Goal: Task Accomplishment & Management: Manage account settings

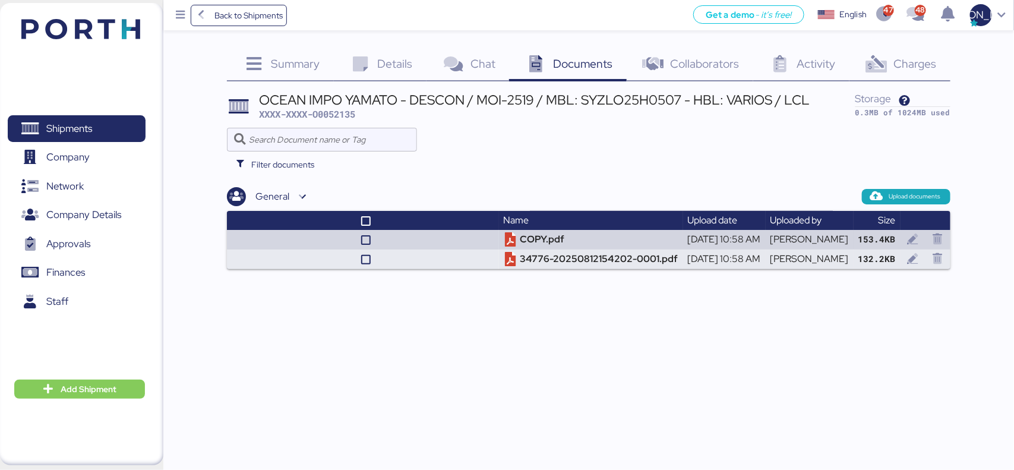
click at [911, 64] on span "Charges" at bounding box center [915, 63] width 43 height 15
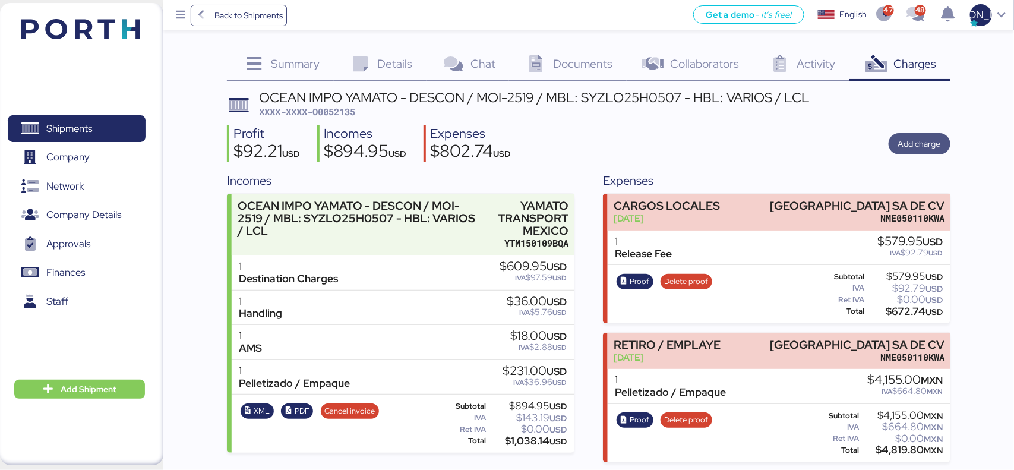
click at [913, 144] on span "Add charge" at bounding box center [920, 144] width 43 height 14
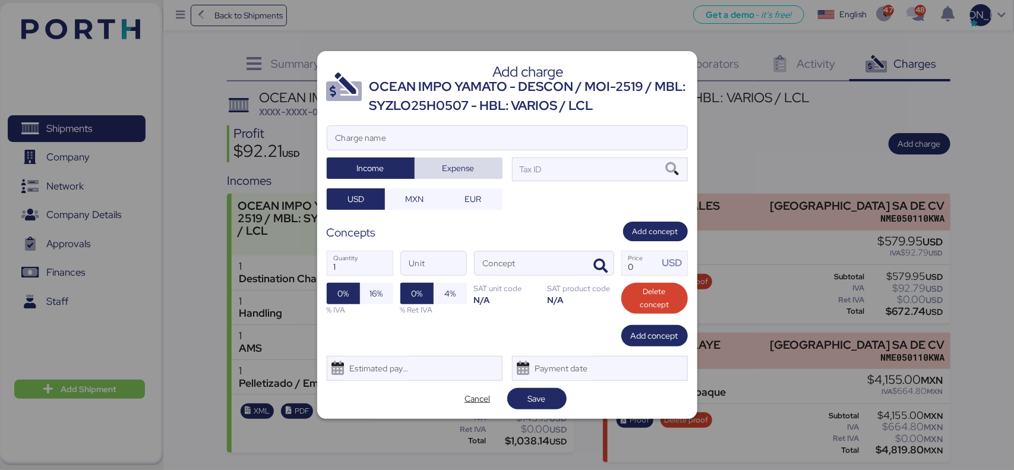
click at [458, 167] on span "Expense" at bounding box center [459, 168] width 32 height 14
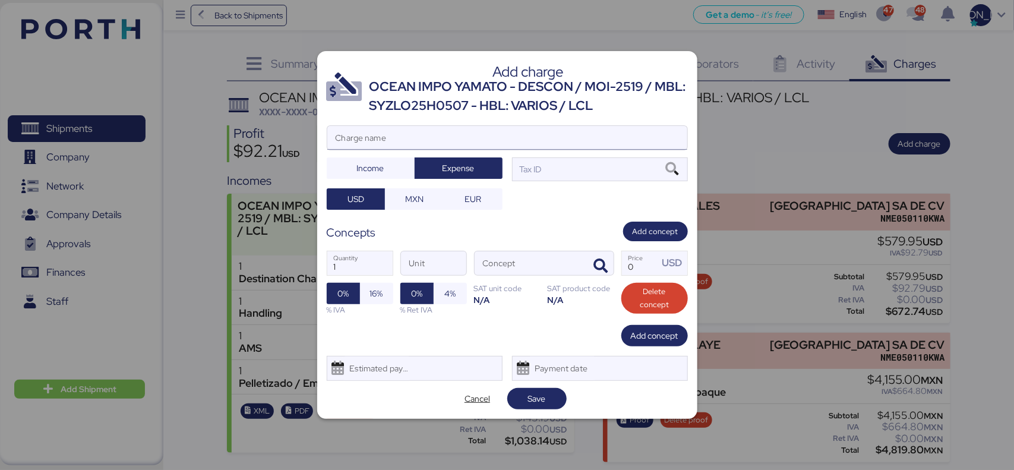
click at [464, 138] on input "Charge name" at bounding box center [507, 138] width 360 height 24
type input "CAAT"
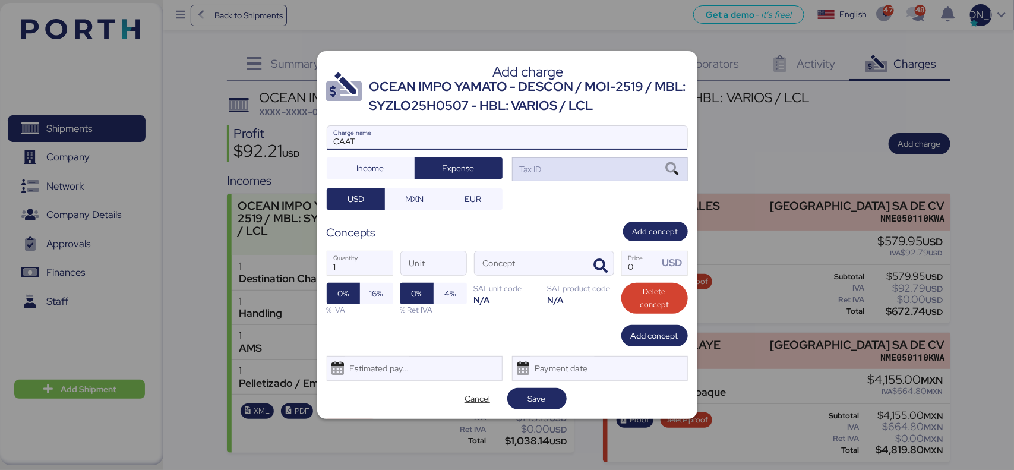
click at [623, 171] on div "Tax ID" at bounding box center [600, 169] width 176 height 24
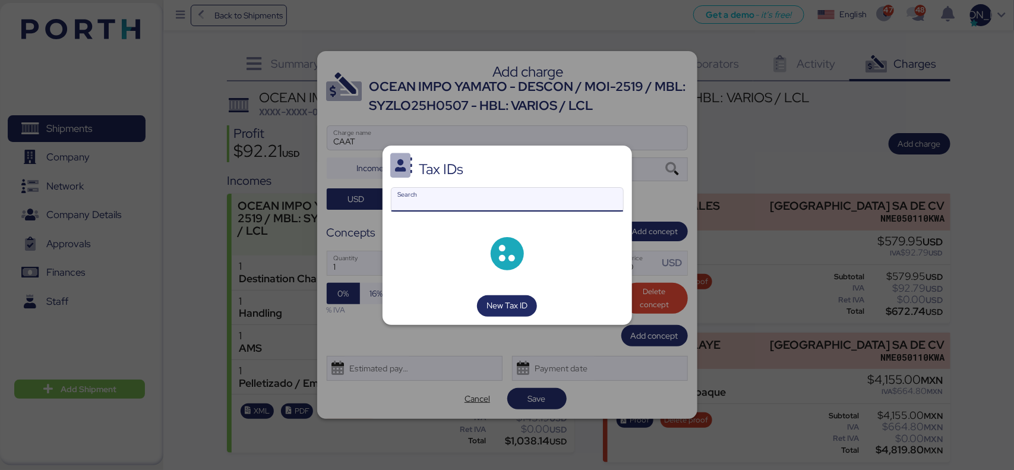
click at [548, 197] on input "Search" at bounding box center [508, 200] width 232 height 24
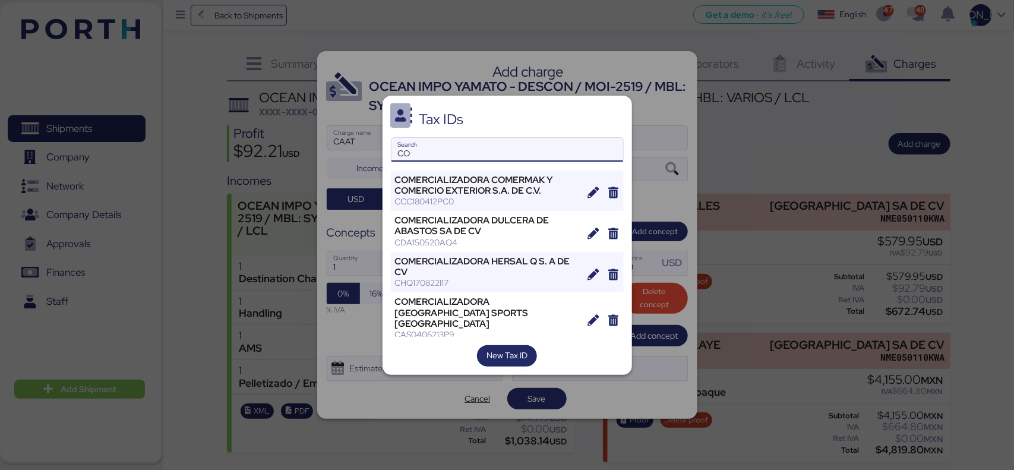
type input "C"
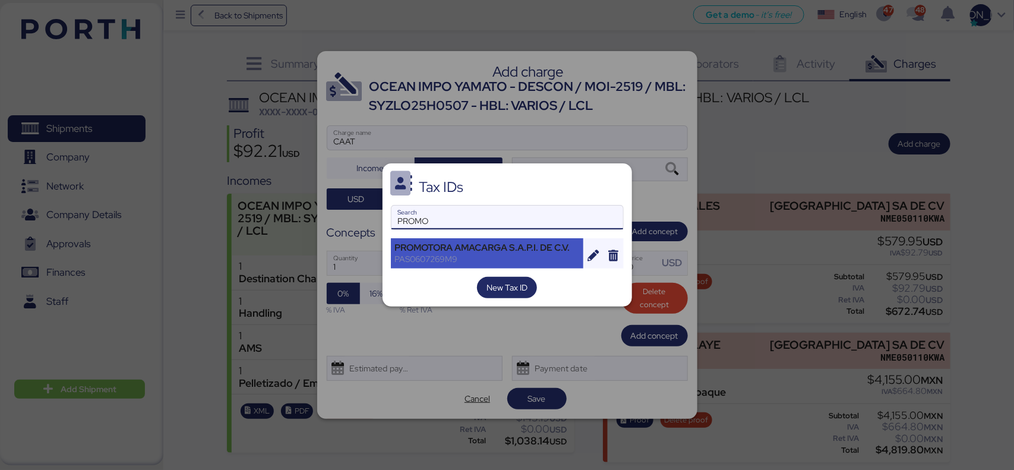
type input "PROMO"
click at [486, 259] on div "PAS0607269M9" at bounding box center [487, 259] width 185 height 11
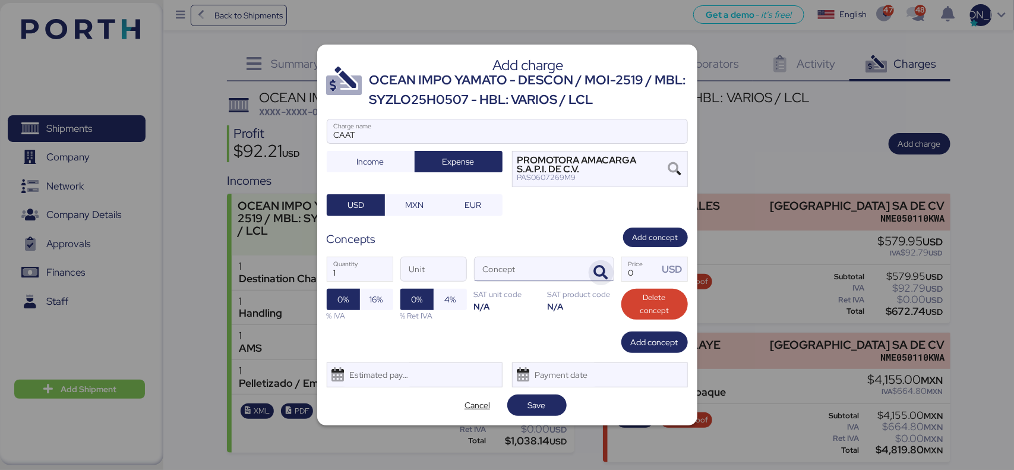
click at [596, 272] on icon "button" at bounding box center [601, 273] width 14 height 14
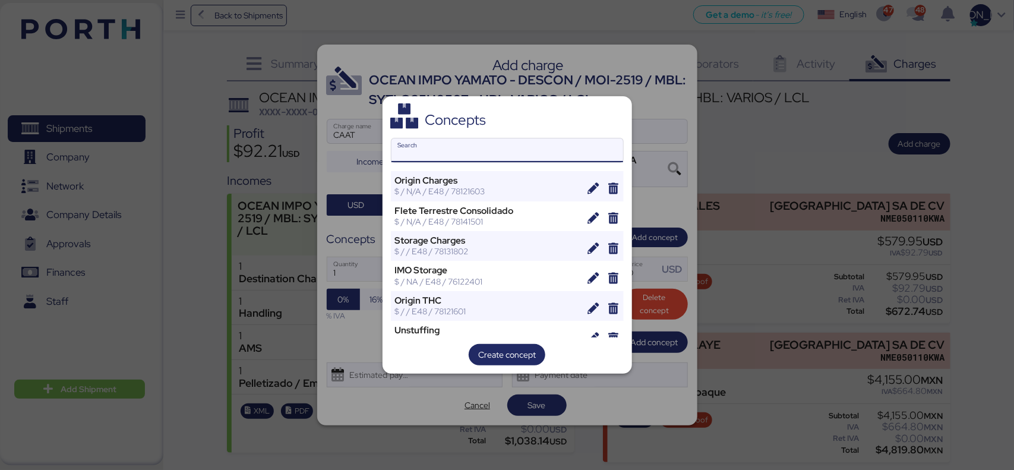
click at [472, 147] on input "Search" at bounding box center [508, 150] width 232 height 24
click at [392, 49] on div at bounding box center [507, 235] width 1014 height 470
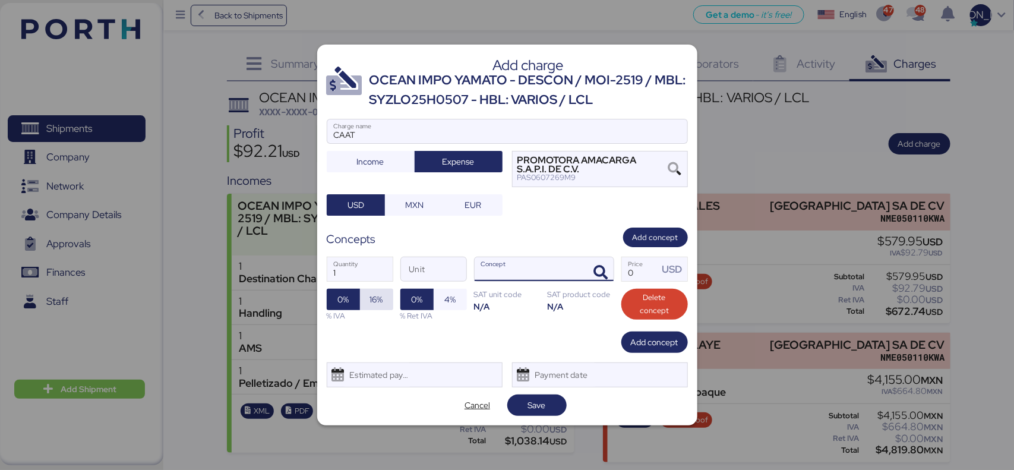
click at [370, 295] on span "16%" at bounding box center [376, 299] width 13 height 14
click at [532, 271] on input "Concept" at bounding box center [530, 269] width 111 height 24
click at [602, 274] on icon "button" at bounding box center [601, 273] width 14 height 14
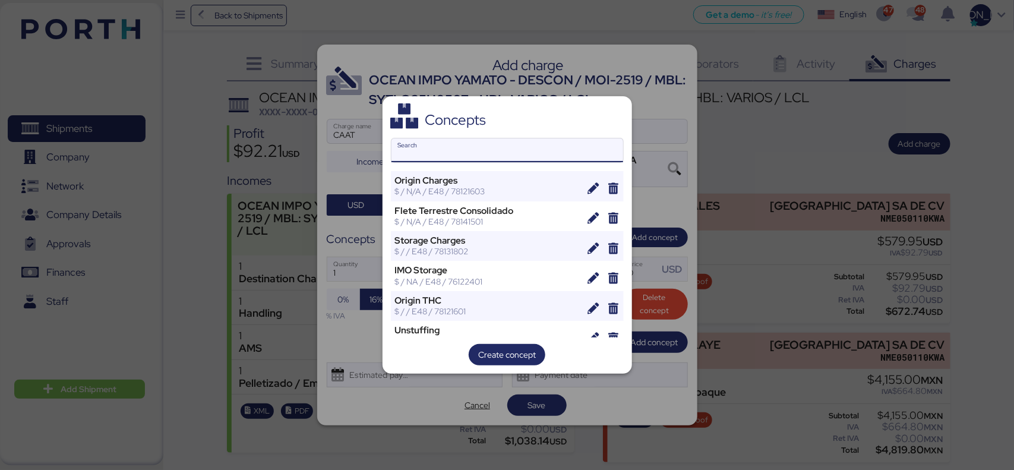
click at [464, 146] on input "Search" at bounding box center [508, 150] width 232 height 24
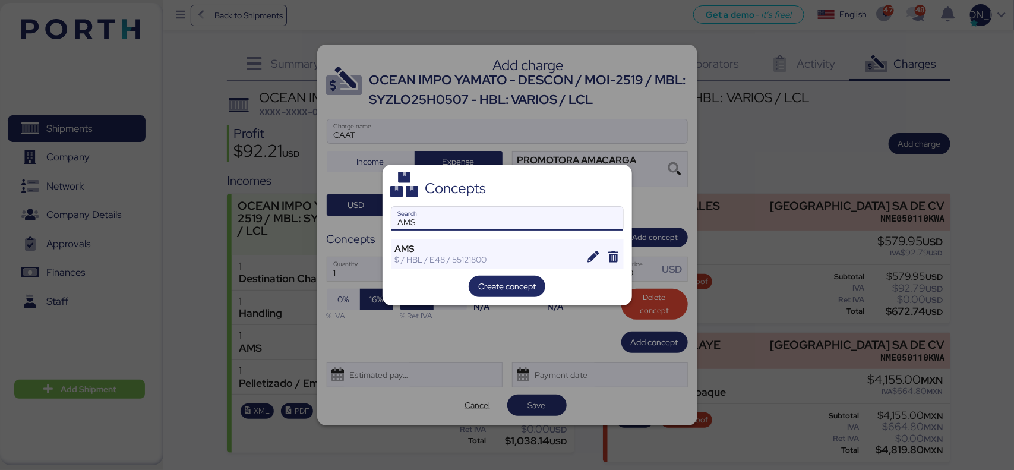
type input "AMS"
click at [455, 278] on div "Create concept" at bounding box center [507, 286] width 233 height 21
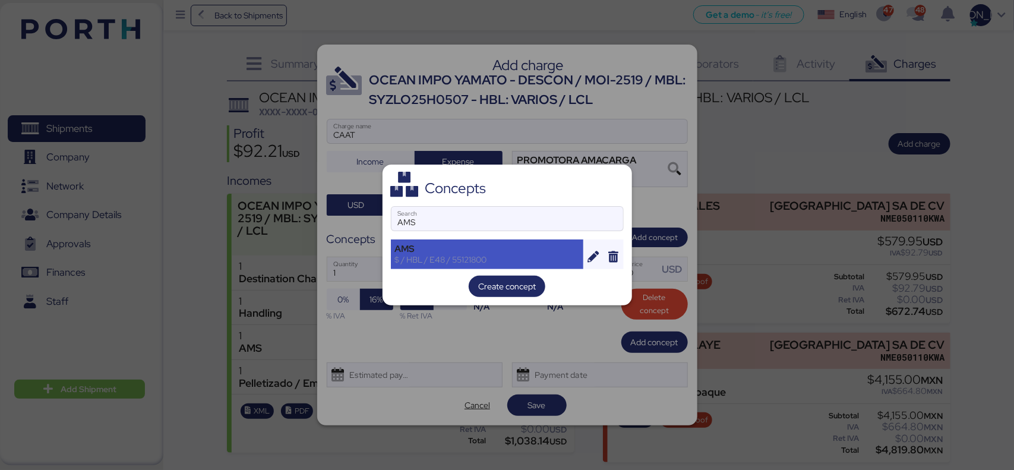
click at [450, 262] on div "$ / HBL / E48 / 55121800" at bounding box center [487, 259] width 185 height 11
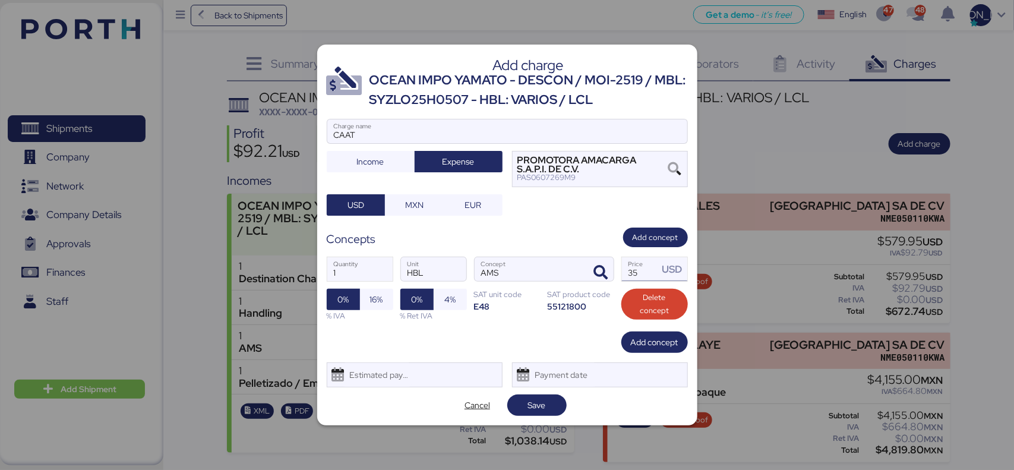
click at [628, 272] on input "35" at bounding box center [640, 269] width 37 height 24
drag, startPoint x: 636, startPoint y: 273, endPoint x: 598, endPoint y: 270, distance: 38.1
click at [598, 270] on div "1 Quantity HBL Unit AMS Concept 35 Price USD 0% 16% % IVA 0% 4% % Ret IVA SAT u…" at bounding box center [507, 289] width 361 height 84
type input "60"
click at [553, 200] on div "CAAT Charge name Income Expense PROMOTORA AMACARGA S.A.P.I. DE C.V. PAS0607269M…" at bounding box center [507, 167] width 361 height 97
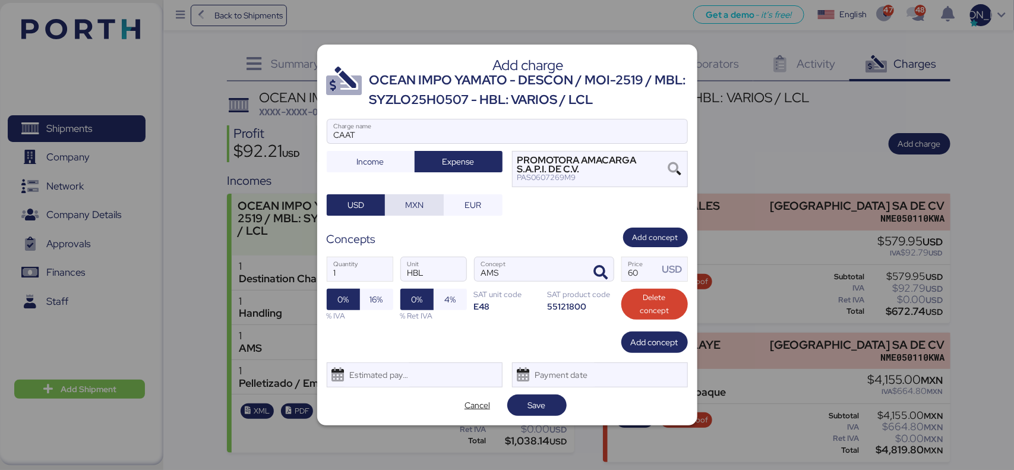
click at [420, 198] on span "MXN" at bounding box center [414, 205] width 18 height 14
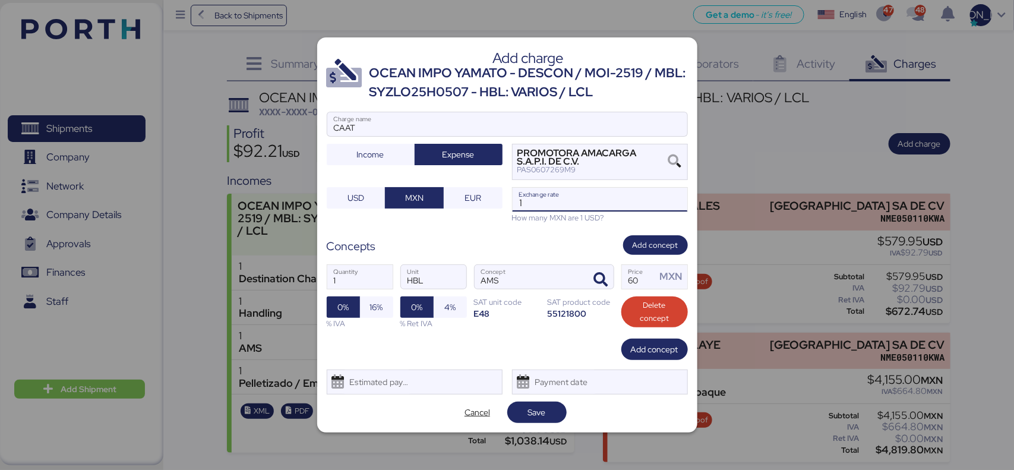
click at [606, 209] on input "1" at bounding box center [600, 200] width 175 height 24
type input "18.62"
click at [562, 232] on div "Add charge OCEAN IMPO YAMATO - DESCON / MOI-2519 / MBL: SYZLO25H0507 - HBL: VAR…" at bounding box center [507, 234] width 380 height 395
click at [547, 414] on span "Save" at bounding box center [537, 412] width 40 height 17
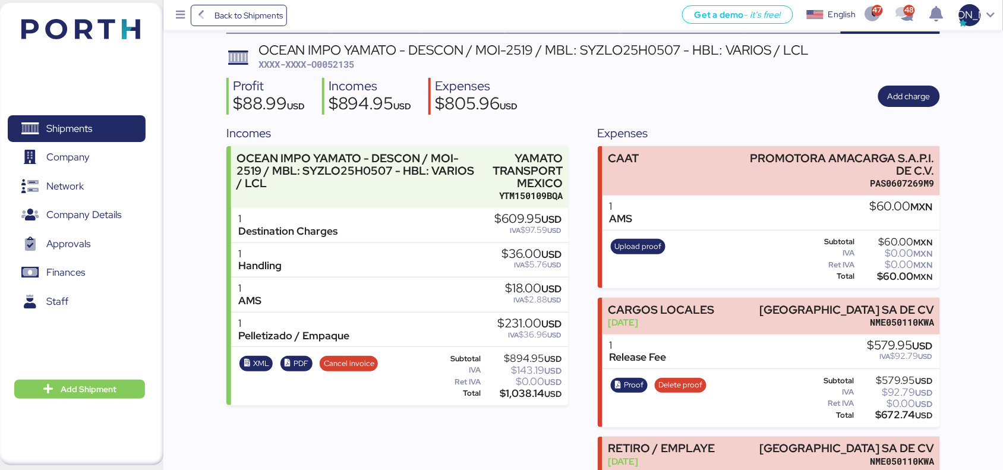
scroll to position [74, 0]
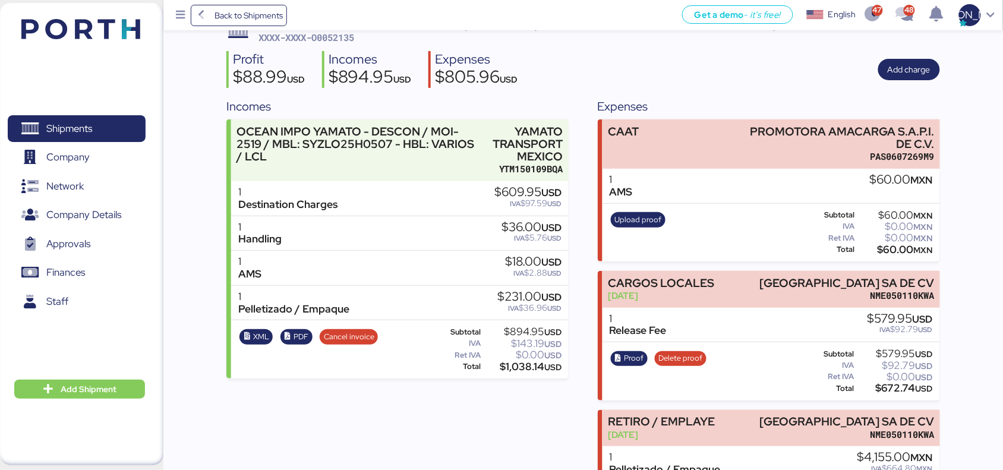
click at [720, 207] on div "Upload proof Subtotal $60.00 MXN IVA $0.00 MXN Ret IVA $0.00 MXN Total $60.00 M…" at bounding box center [772, 233] width 338 height 58
click at [872, 181] on div "$60.00 MXN" at bounding box center [901, 180] width 63 height 13
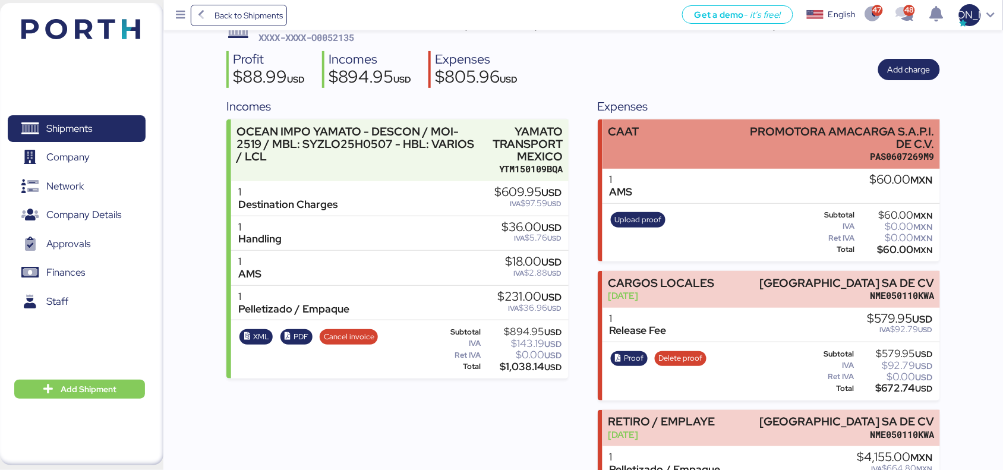
click at [654, 166] on div "CAAT PROMOTORA AMACARGA S.A.P.I. DE C.V. PAS0607269M9" at bounding box center [772, 143] width 338 height 49
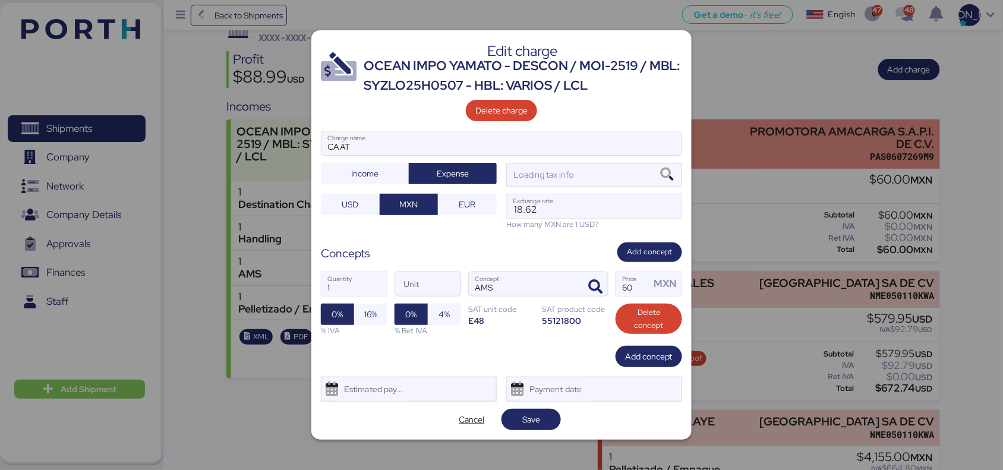
scroll to position [0, 0]
click at [654, 166] on div "Edit charge OCEAN IMPO YAMATO - DESCON / MOI-2519 / MBL: SYZLO25H0507 - HBL: VA…" at bounding box center [501, 235] width 1003 height 470
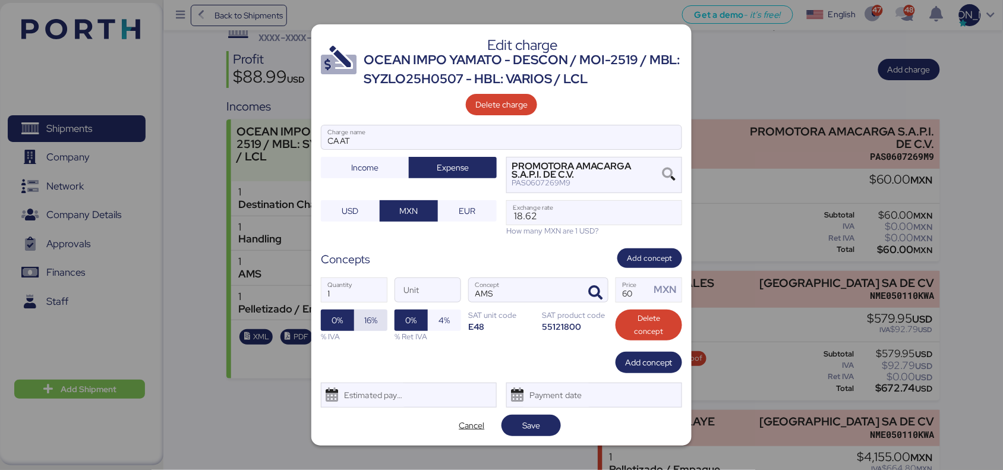
click at [363, 321] on span "16%" at bounding box center [370, 320] width 33 height 21
click at [538, 428] on span "Save" at bounding box center [531, 425] width 18 height 14
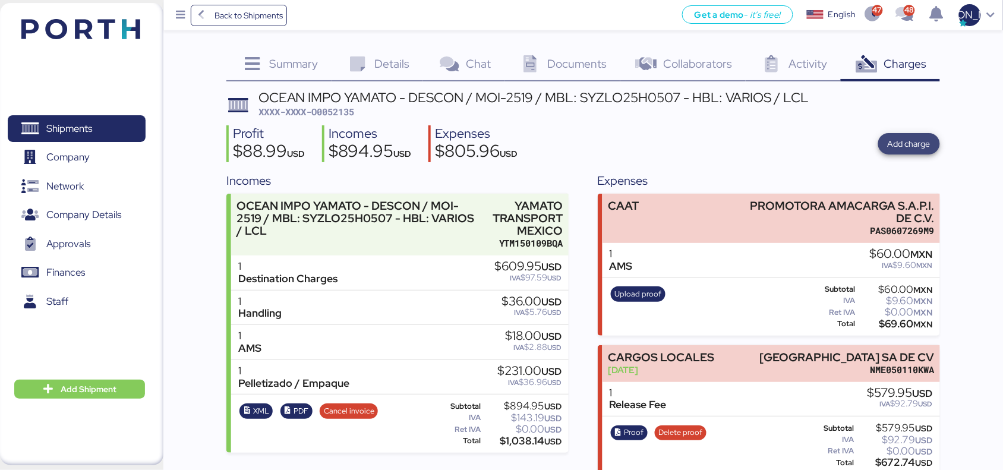
click at [913, 147] on span "Add charge" at bounding box center [909, 144] width 43 height 14
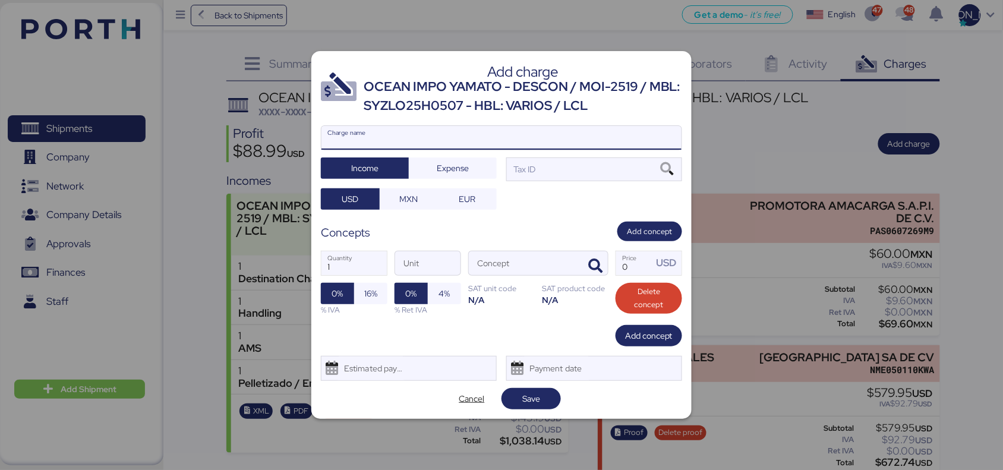
click at [411, 137] on input "Charge name" at bounding box center [501, 138] width 360 height 24
type input "CAAT"
click at [452, 171] on span "Expense" at bounding box center [453, 168] width 32 height 14
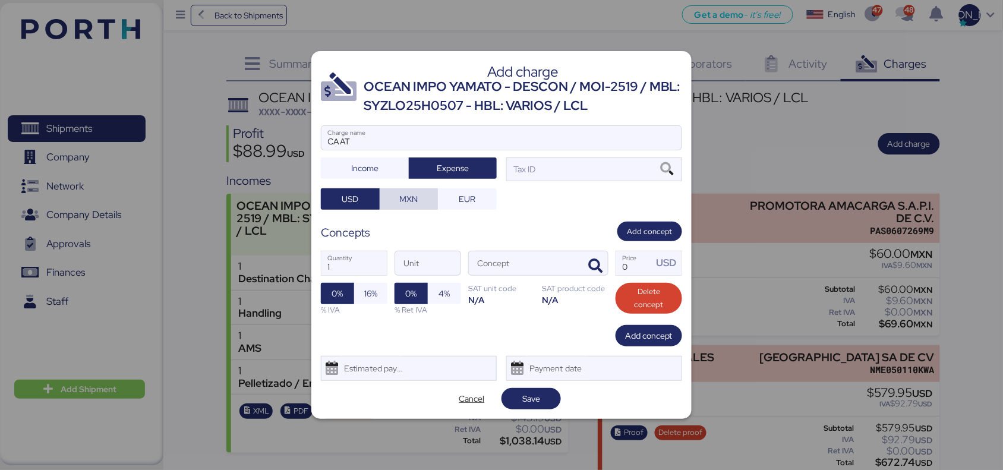
drag, startPoint x: 398, startPoint y: 194, endPoint x: 429, endPoint y: 201, distance: 31.6
click at [399, 194] on span "MXN" at bounding box center [409, 199] width 40 height 17
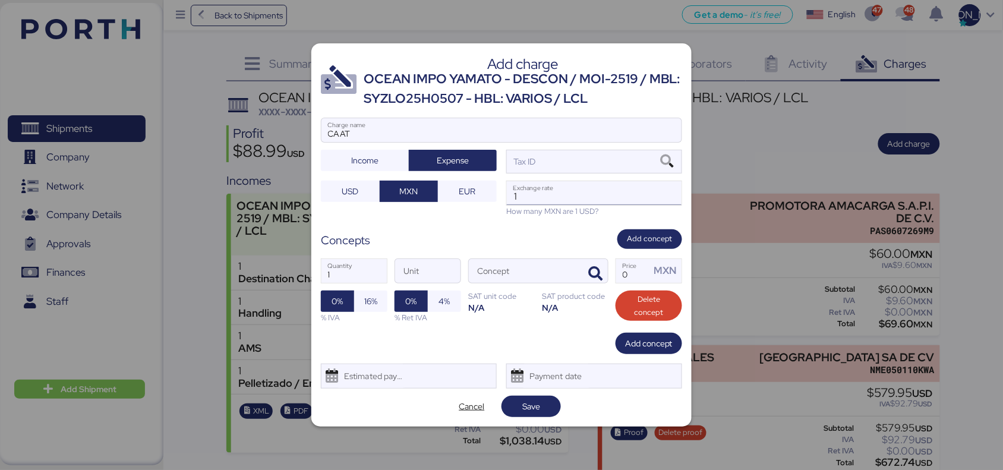
click at [535, 197] on input "1" at bounding box center [594, 193] width 175 height 24
type input "18.62"
click at [587, 270] on span "button" at bounding box center [595, 273] width 25 height 25
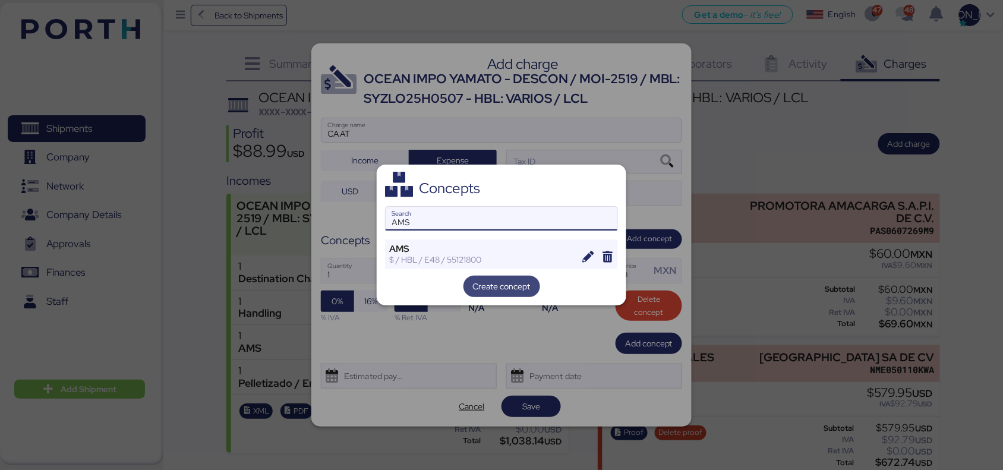
type input "AMS"
click at [503, 290] on span "Create concept" at bounding box center [502, 286] width 58 height 14
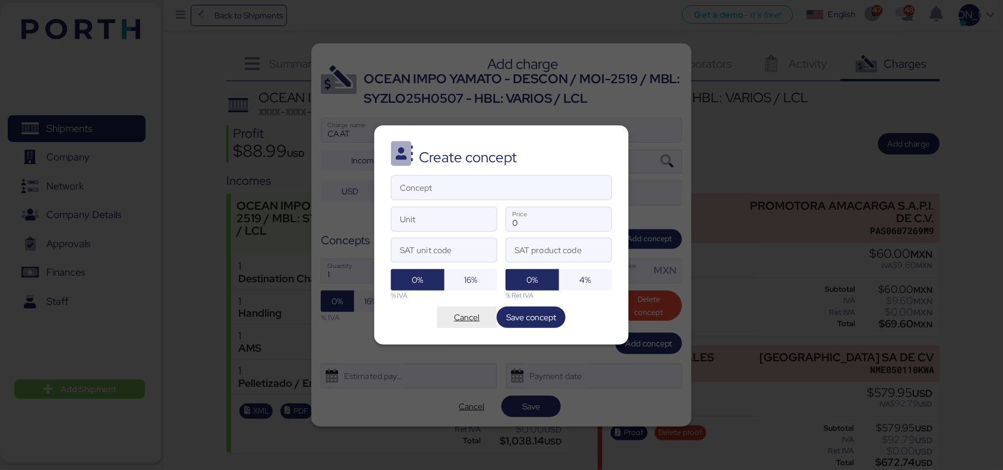
click at [468, 313] on span "Cancel" at bounding box center [468, 317] width 26 height 14
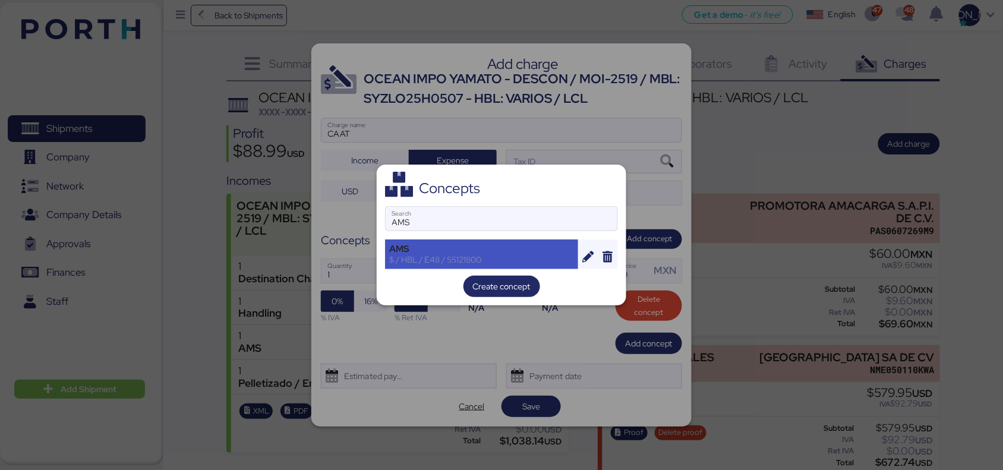
click at [462, 251] on div "AMS" at bounding box center [481, 249] width 185 height 11
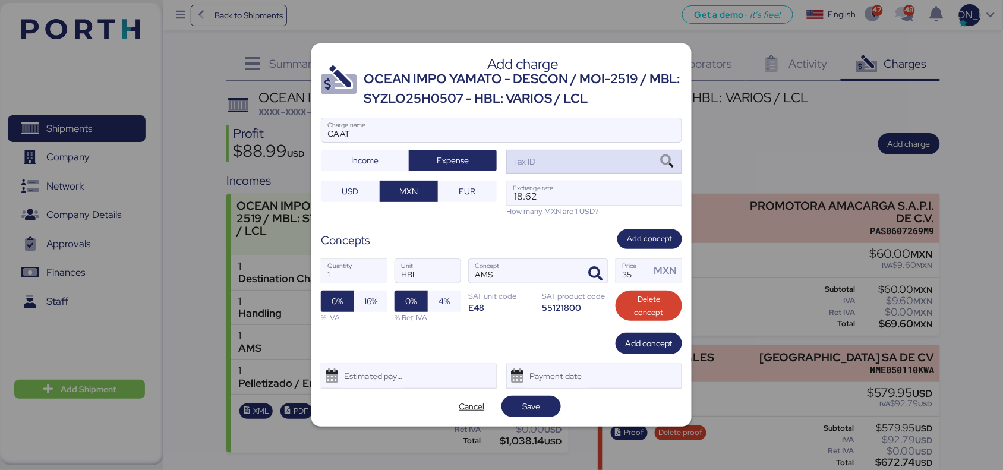
click at [559, 160] on div "Tax ID" at bounding box center [594, 162] width 176 height 24
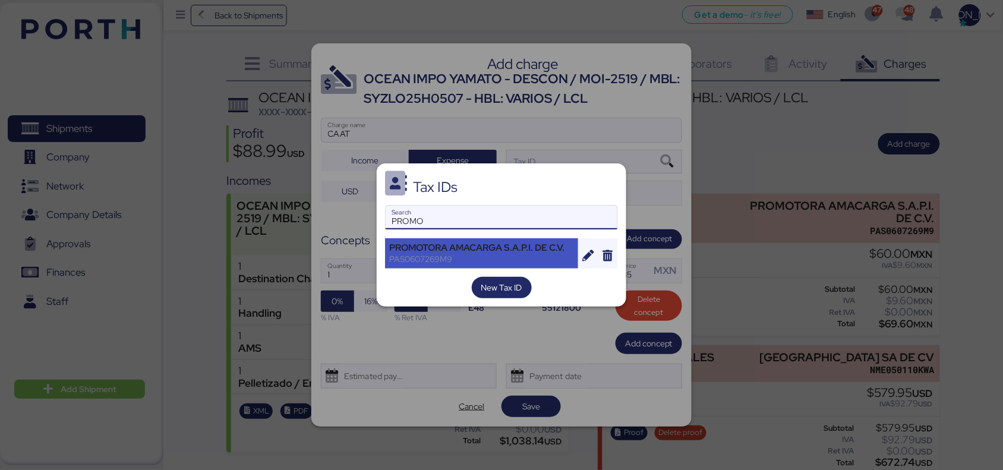
type input "PROMO"
click at [436, 251] on div "PROMOTORA AMACARGA S.A.P.I. DE C.V." at bounding box center [481, 247] width 185 height 11
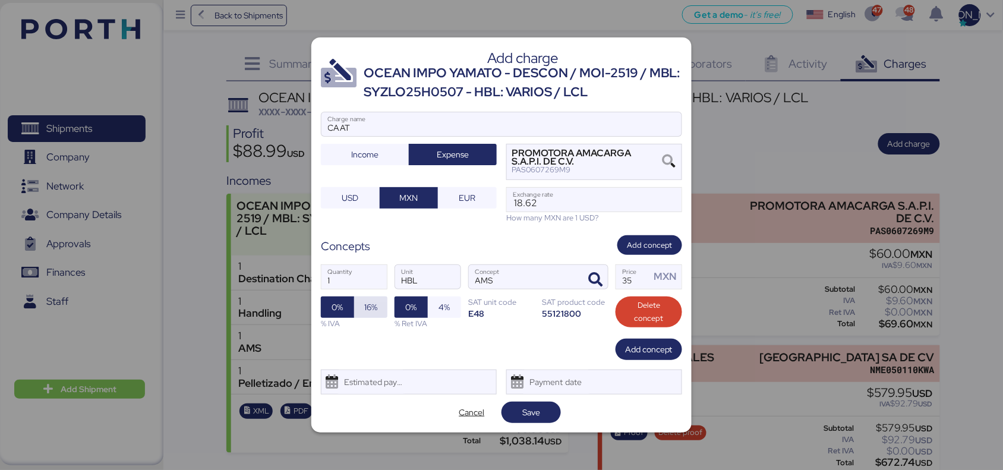
click at [365, 310] on span "16%" at bounding box center [370, 307] width 13 height 14
drag, startPoint x: 627, startPoint y: 280, endPoint x: 603, endPoint y: 280, distance: 23.8
click at [603, 280] on div "1 Quantity HBL Unit AMS Concept 35 Price MXN 0% 16% % IVA 0% 4% % Ret IVA SAT u…" at bounding box center [501, 297] width 361 height 84
drag, startPoint x: 633, startPoint y: 278, endPoint x: 580, endPoint y: 280, distance: 52.9
click at [580, 280] on div "1 Quantity HBL Unit AMS Concept 35 Price MXN 0% 16% % IVA 0% 4% % Ret IVA SAT u…" at bounding box center [501, 297] width 361 height 84
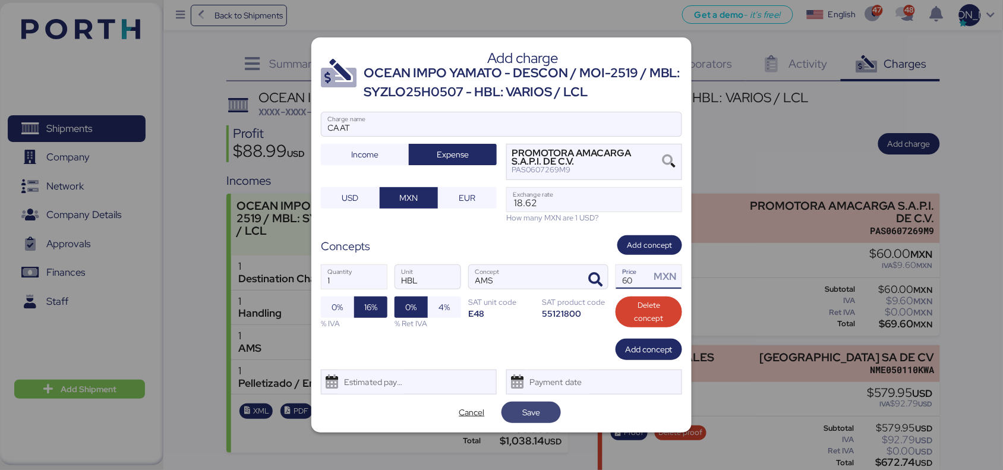
type input "60"
click at [522, 411] on span "Save" at bounding box center [531, 412] width 18 height 14
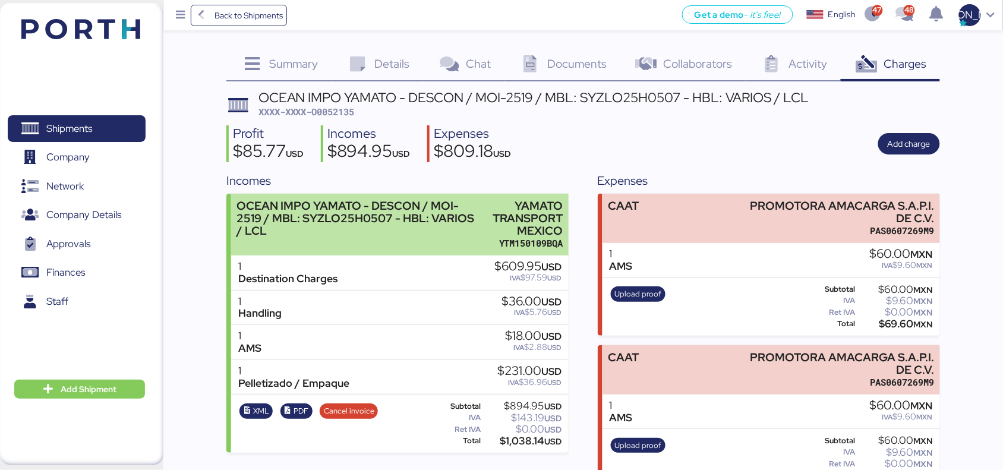
scroll to position [74, 0]
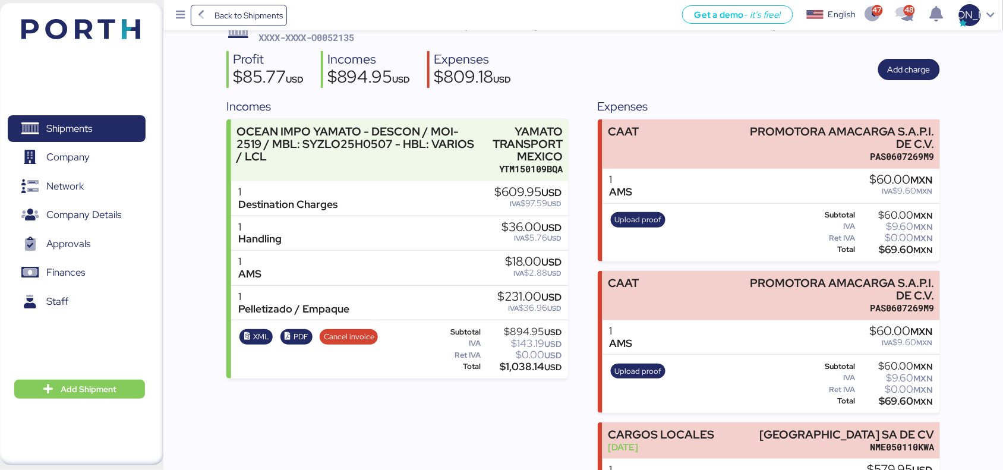
click at [728, 360] on div "Upload proof Subtotal $60.00 MXN IVA $9.60 MXN Ret IVA $0.00 MXN Total $69.60 M…" at bounding box center [772, 384] width 338 height 58
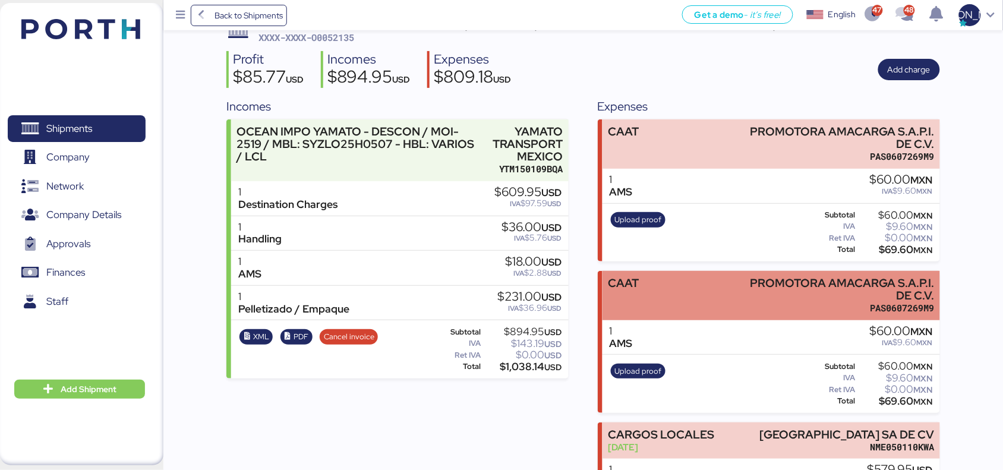
click at [717, 304] on div "CAAT PROMOTORA AMACARGA S.A.P.I. DE C.V. PAS0607269M9" at bounding box center [772, 295] width 338 height 49
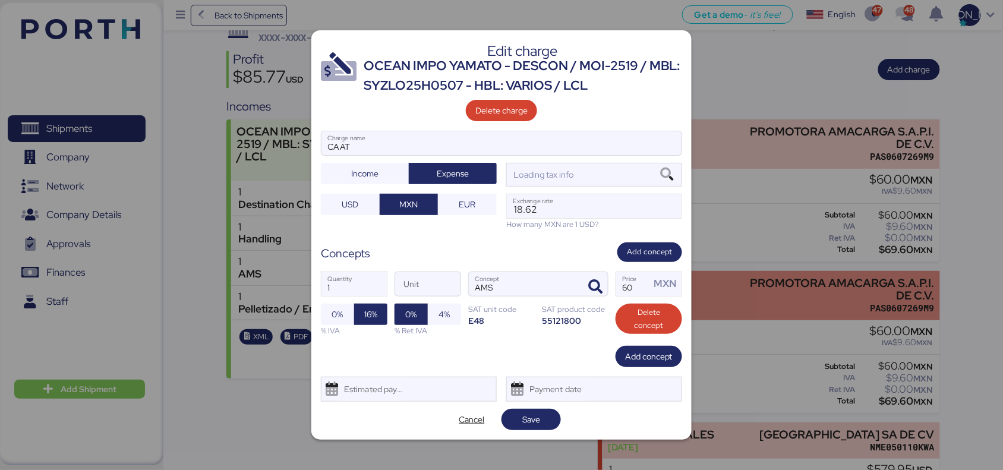
scroll to position [0, 0]
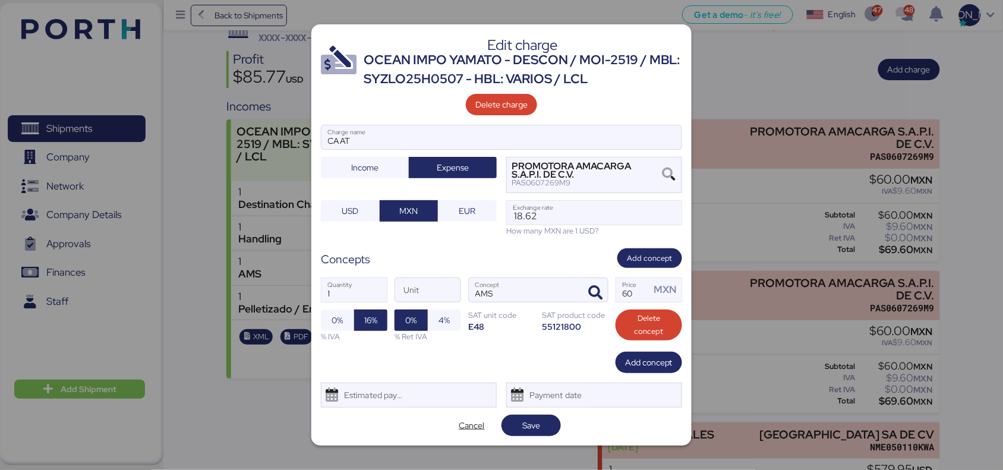
click at [815, 229] on div at bounding box center [501, 235] width 1003 height 470
click at [530, 429] on span "Save" at bounding box center [531, 425] width 18 height 14
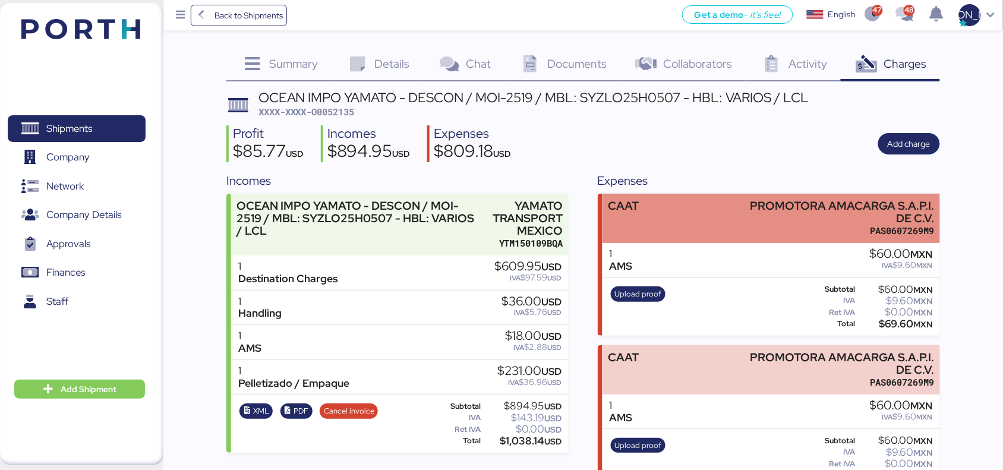
click at [741, 214] on div "PROMOTORA AMACARGA S.A.P.I. DE C.V." at bounding box center [837, 212] width 196 height 25
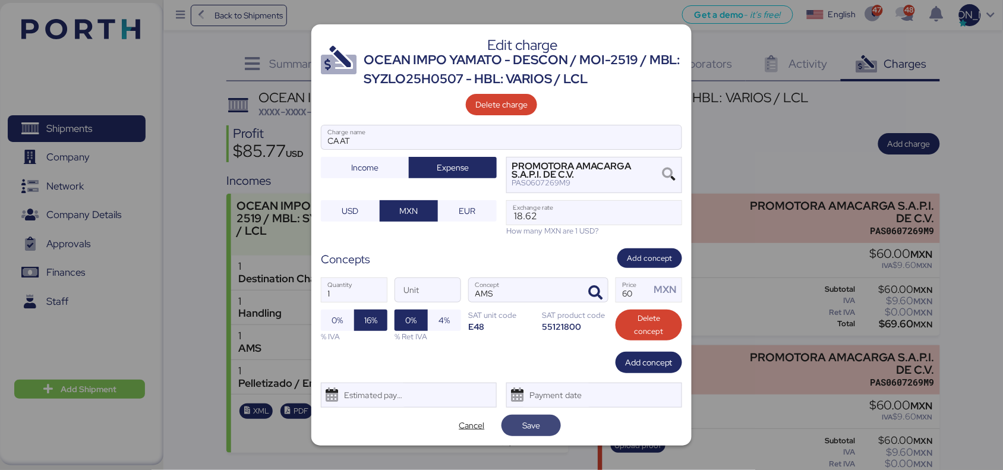
click at [539, 428] on span "Save" at bounding box center [531, 425] width 18 height 14
